Goal: Transaction & Acquisition: Purchase product/service

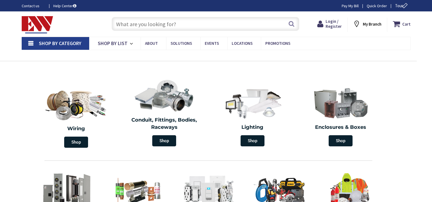
type input "[GEOGRAPHIC_DATA], [GEOGRAPHIC_DATA]"
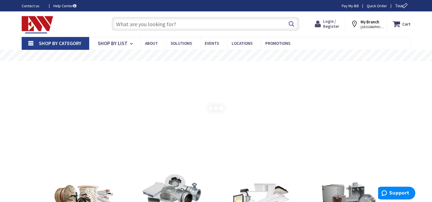
click at [330, 24] on span "Login / Register" at bounding box center [331, 24] width 16 height 10
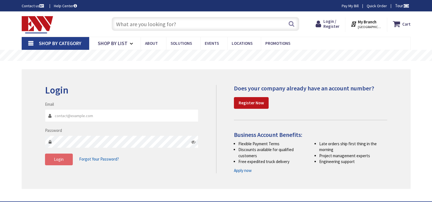
type input "tkr_electric@yahoo.com"
click at [59, 159] on span "Login" at bounding box center [59, 158] width 10 height 5
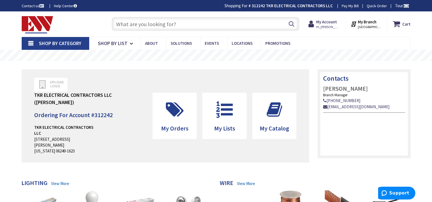
click at [134, 26] on input "text" at bounding box center [205, 24] width 187 height 14
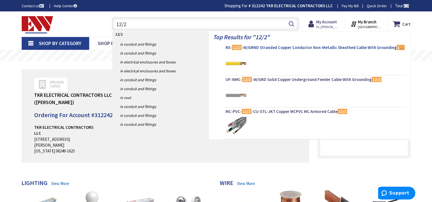
type input "12/2"
click at [270, 47] on span "RX- 12/2 -W/GRND Stranded Copper Conductor Non-Metallic Sheathed Cable With Gro…" at bounding box center [315, 48] width 179 height 6
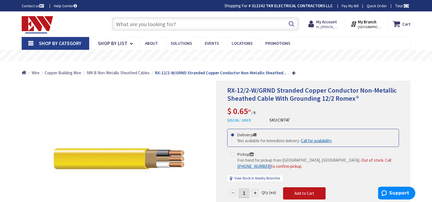
click at [132, 24] on input "text" at bounding box center [205, 24] width 187 height 14
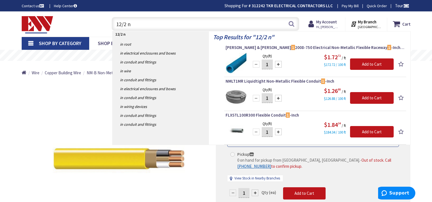
type input "12/2 nm"
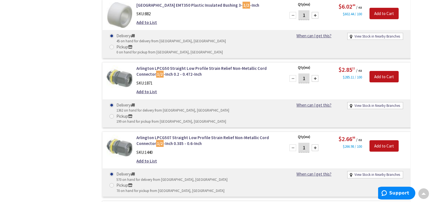
scroll to position [1305, 0]
